Goal: Find specific page/section: Find specific page/section

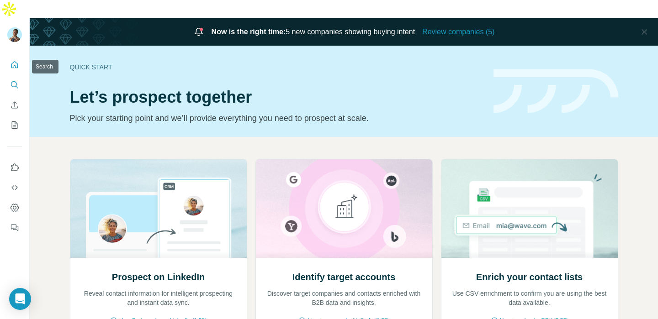
click at [15, 80] on icon "Search" at bounding box center [14, 84] width 9 height 9
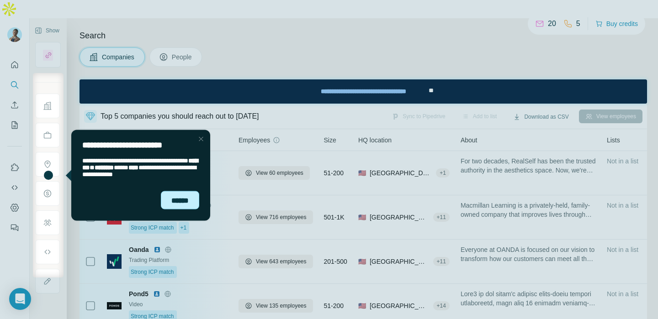
click at [179, 204] on div "******" at bounding box center [180, 200] width 38 height 19
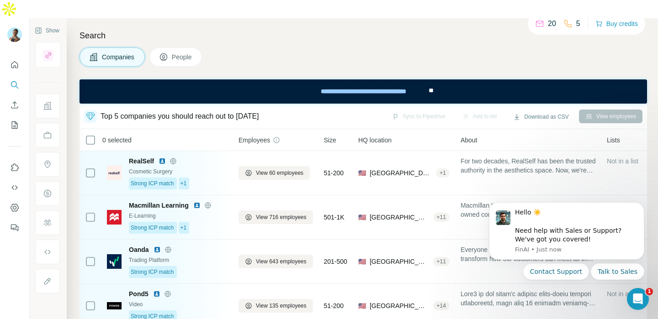
click at [367, 29] on h4 "Search" at bounding box center [362, 35] width 567 height 13
click at [340, 95] on div "**********" at bounding box center [363, 91] width 129 height 20
